Goal: Check status: Check status

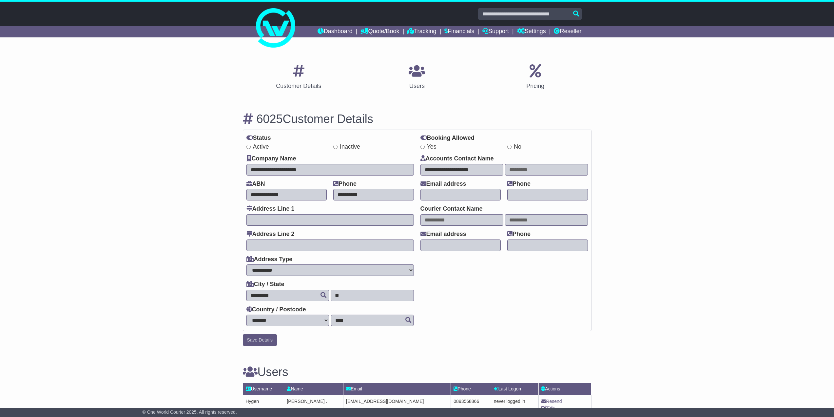
select select "**********"
select select "**"
click at [570, 35] on link "Reseller" at bounding box center [568, 31] width 28 height 11
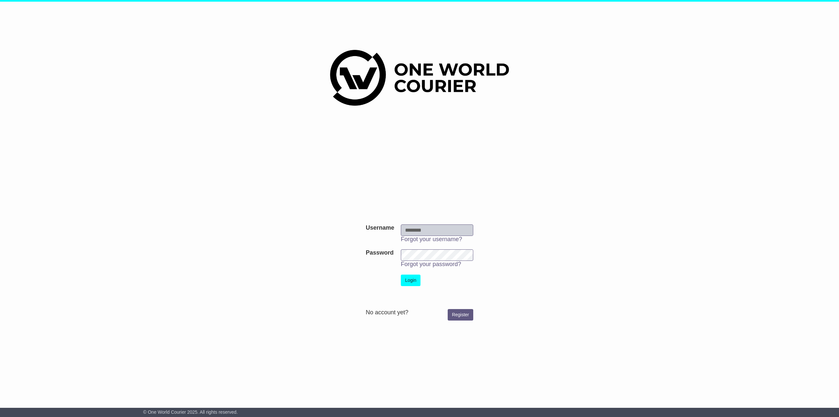
type input "********"
click at [407, 284] on button "Login" at bounding box center [411, 279] width 20 height 11
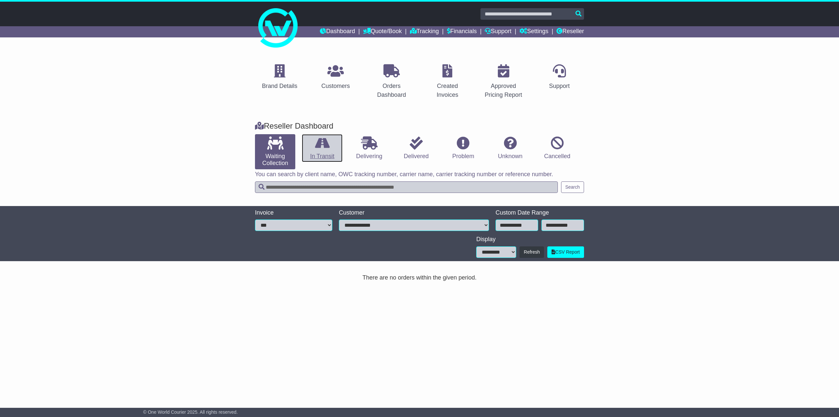
click at [322, 160] on link "In Transit" at bounding box center [322, 148] width 40 height 28
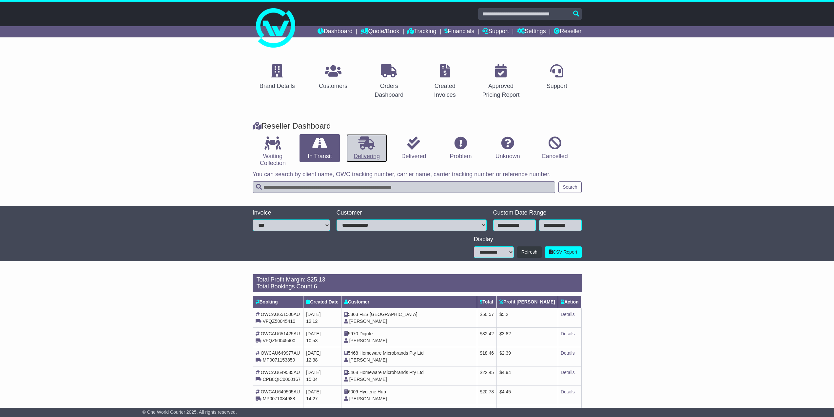
click at [374, 152] on link "Delivering" at bounding box center [367, 148] width 40 height 28
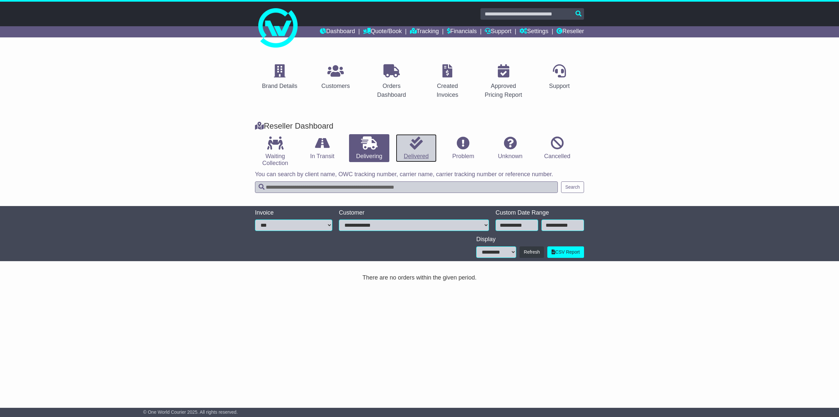
click at [422, 151] on link "Delivered" at bounding box center [416, 148] width 40 height 28
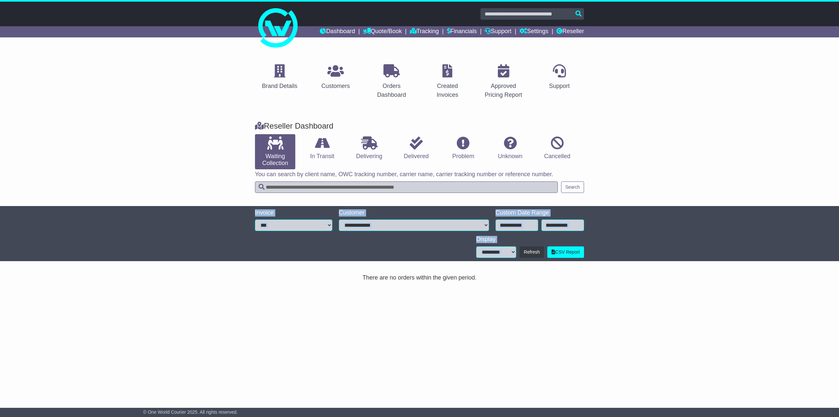
drag, startPoint x: 210, startPoint y: 239, endPoint x: 299, endPoint y: 290, distance: 102.7
click at [292, 290] on div "Brand Details Customers Orders Dashboard Created Invoices Approved Pricing Repo…" at bounding box center [419, 223] width 839 height 348
click at [301, 290] on div "Brand Details Customers Orders Dashboard Created Invoices Approved Pricing Repo…" at bounding box center [419, 223] width 839 height 348
drag, startPoint x: 508, startPoint y: 276, endPoint x: 326, endPoint y: 264, distance: 182.3
click at [327, 264] on div "Brand Details Customers Orders Dashboard Created Invoices Approved Pricing Repo…" at bounding box center [419, 223] width 839 height 348
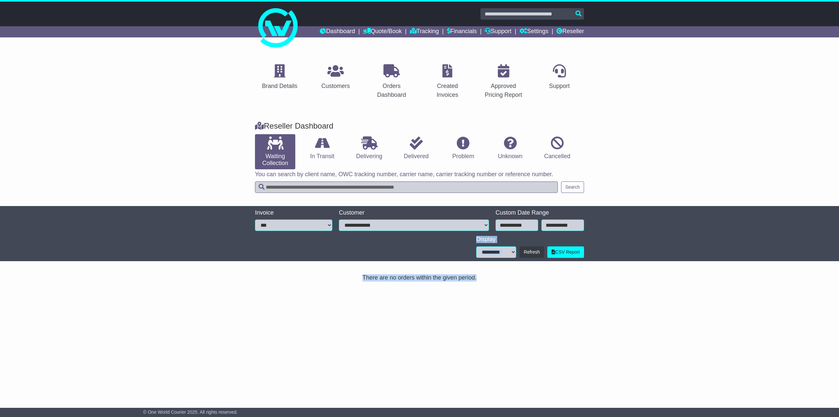
click at [326, 264] on div "Brand Details Customers Orders Dashboard Created Invoices Approved Pricing Repo…" at bounding box center [419, 223] width 839 height 348
click at [328, 29] on link "Dashboard" at bounding box center [337, 31] width 35 height 11
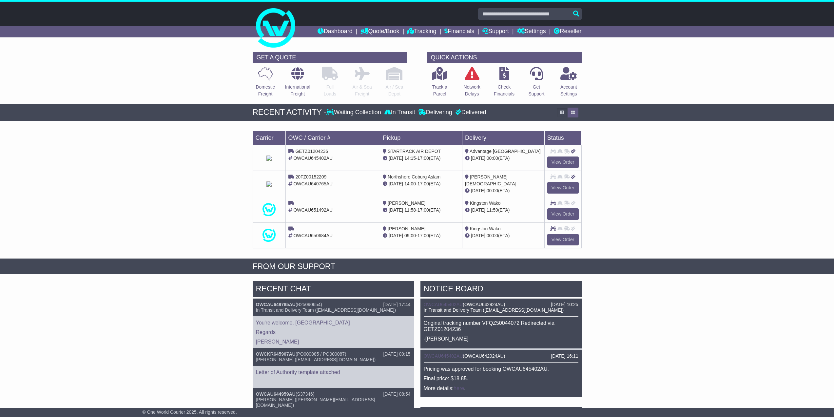
click at [655, 322] on div "RECENT CHAT [DATE] 17:44 OWCAU649785AU ( B25090654 ) In Transit and Delivery Te…" at bounding box center [417, 418] width 834 height 282
click at [652, 345] on div "RECENT CHAT [DATE] 17:44 OWCAU649785AU ( B25090654 ) In Transit and Delivery Te…" at bounding box center [417, 418] width 834 height 282
